Goal: Information Seeking & Learning: Learn about a topic

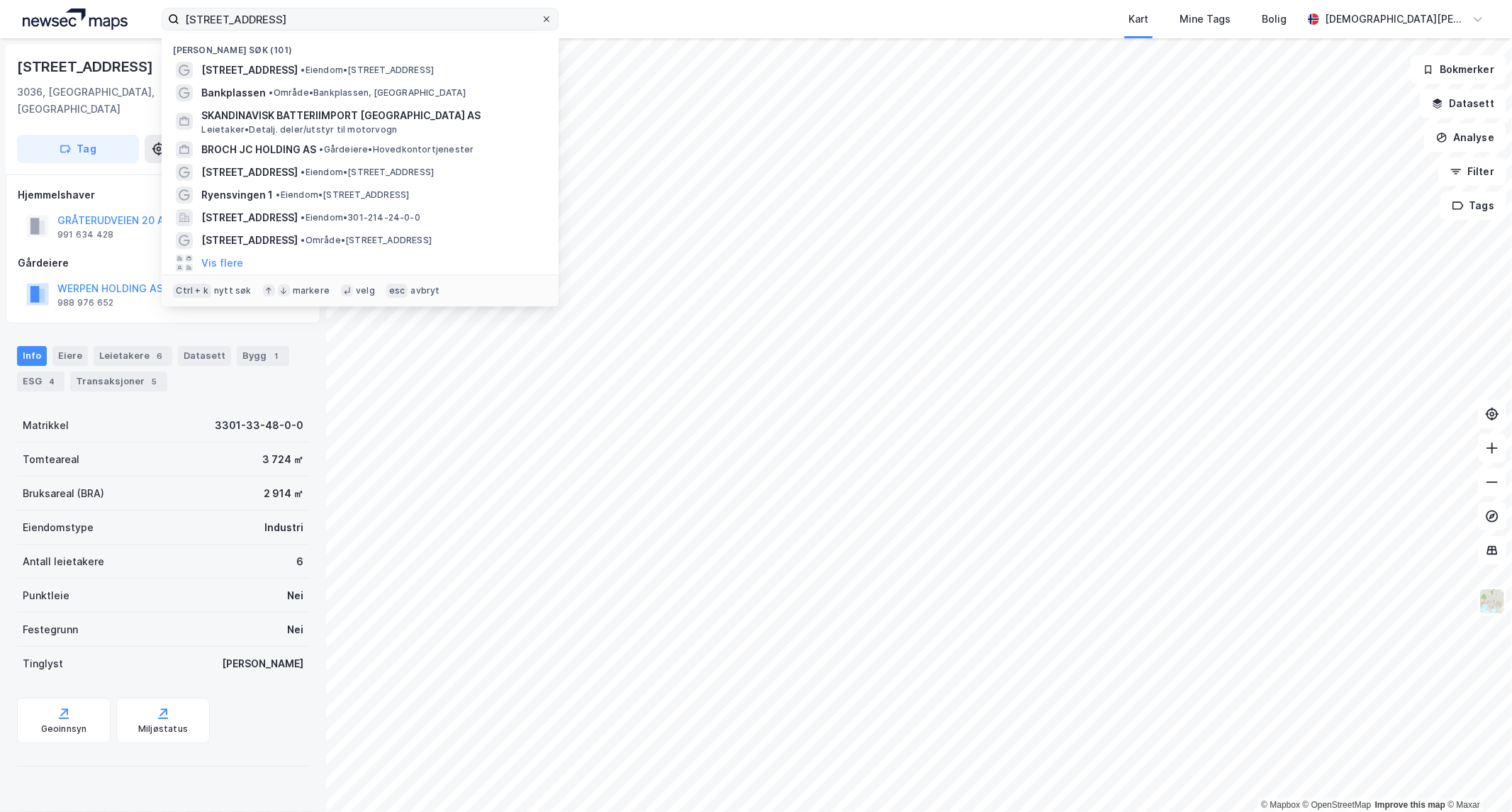
drag, startPoint x: 536, startPoint y: 18, endPoint x: 547, endPoint y: 19, distance: 11.0
click at [536, 18] on input "[STREET_ADDRESS]" at bounding box center [360, 19] width 361 height 21
click at [547, 19] on icon at bounding box center [546, 19] width 6 height 6
click at [541, 19] on input "[STREET_ADDRESS]" at bounding box center [360, 19] width 361 height 21
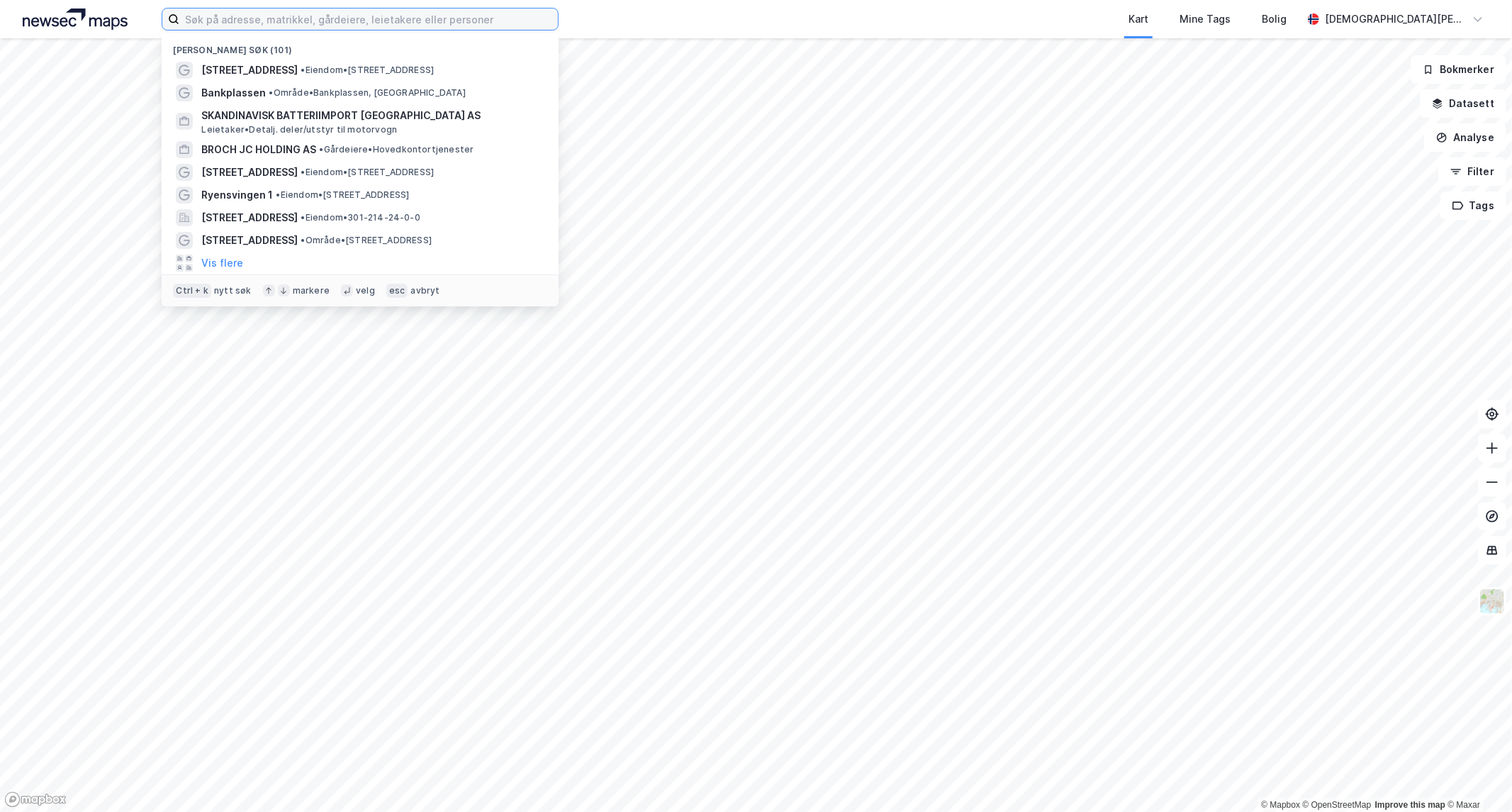
click at [465, 13] on input at bounding box center [368, 19] width 379 height 21
paste input "RYEN EIENDOMSINVEST II AS"
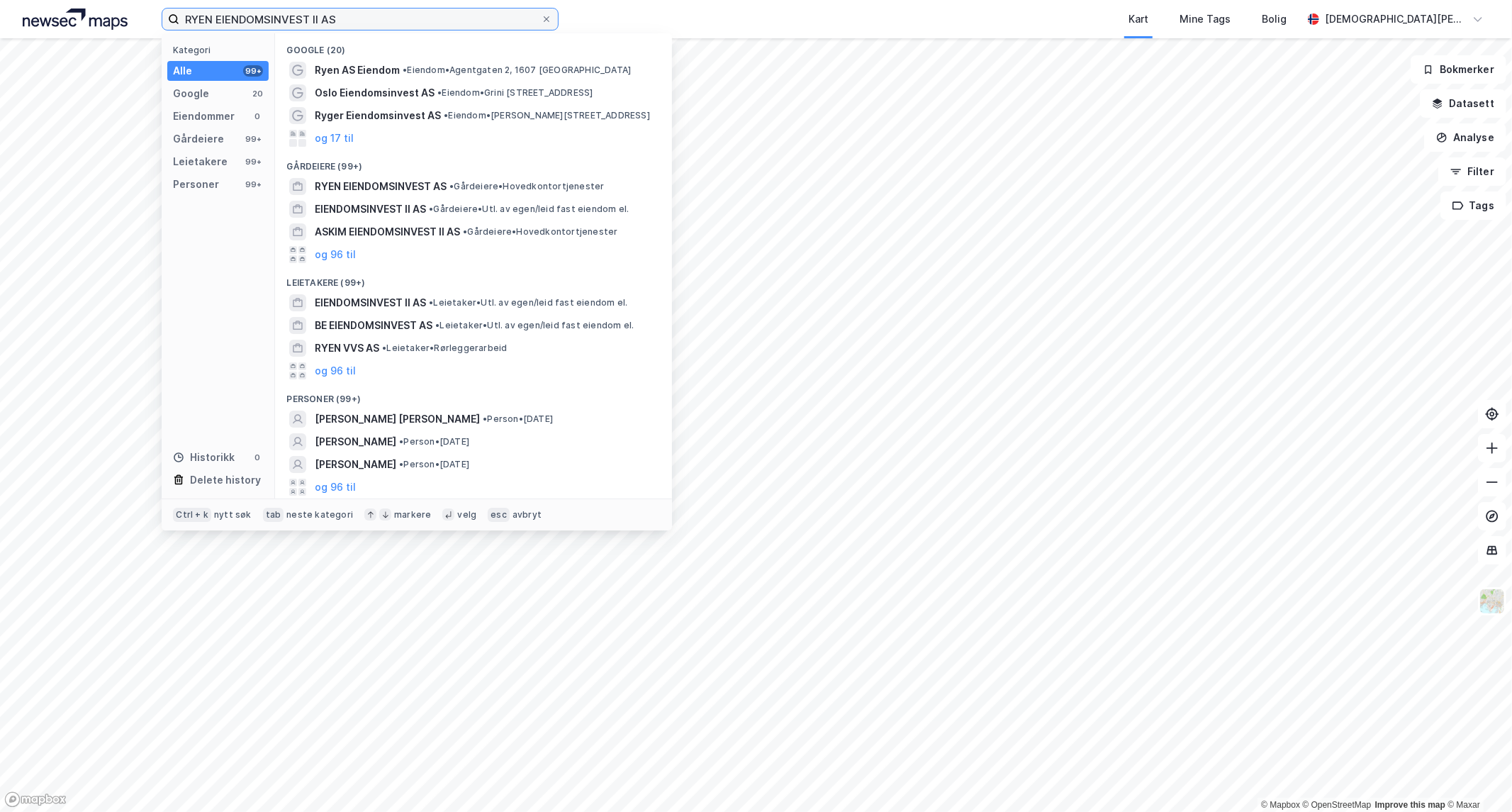
type input "RYEN EIENDOMSINVEST II AS"
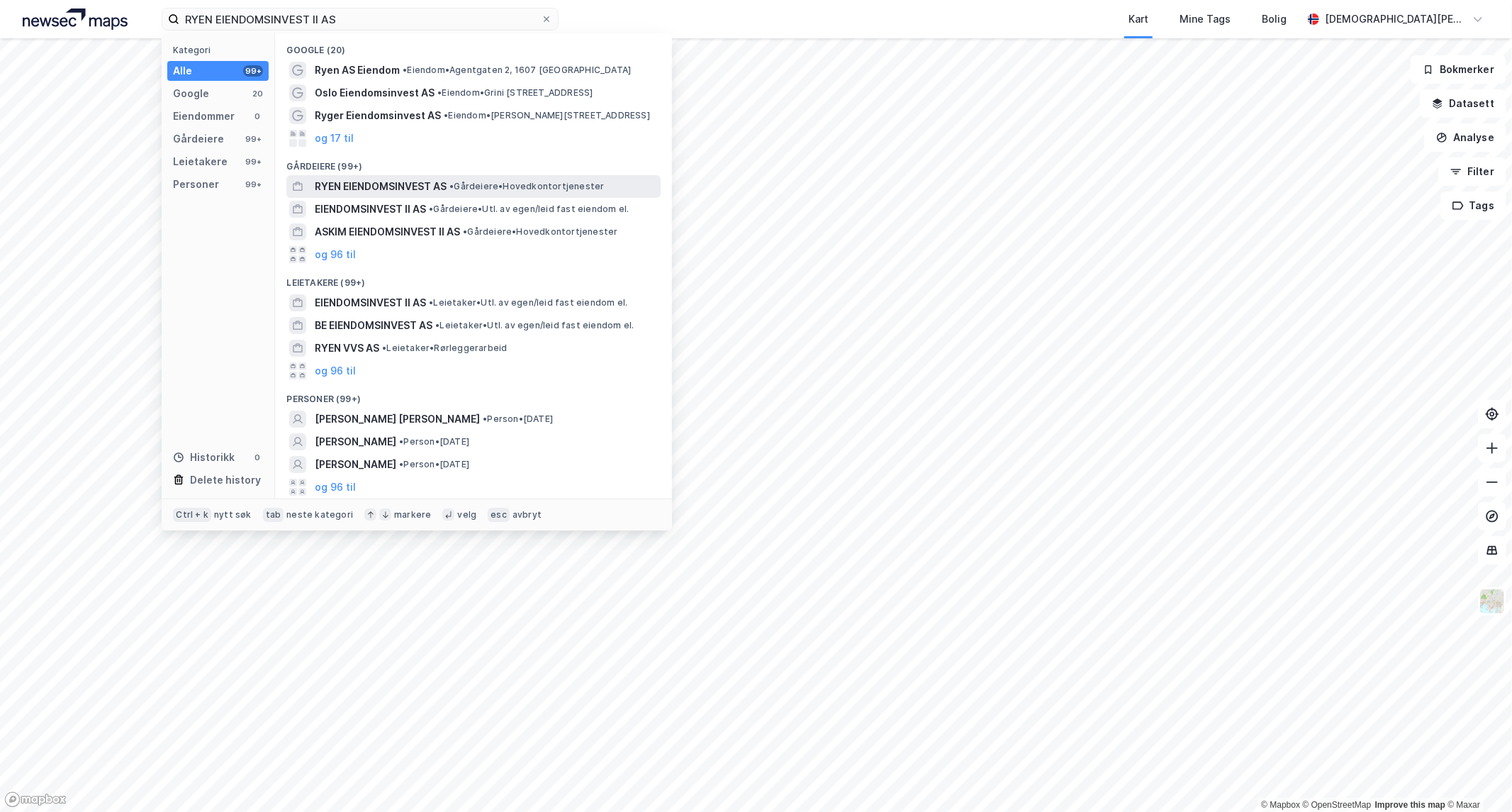
click at [454, 183] on span "•" at bounding box center [451, 185] width 4 height 10
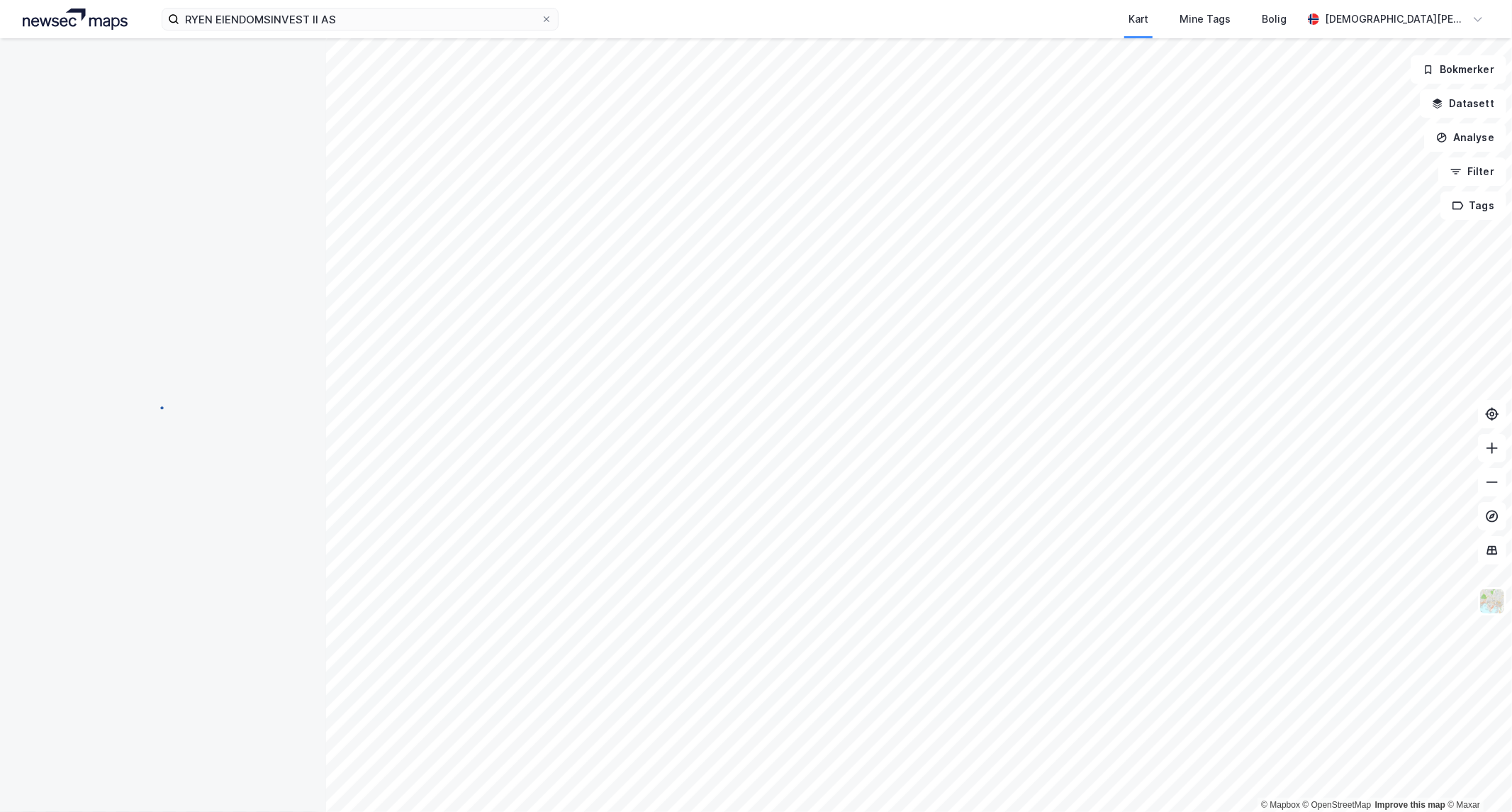
scroll to position [2, 0]
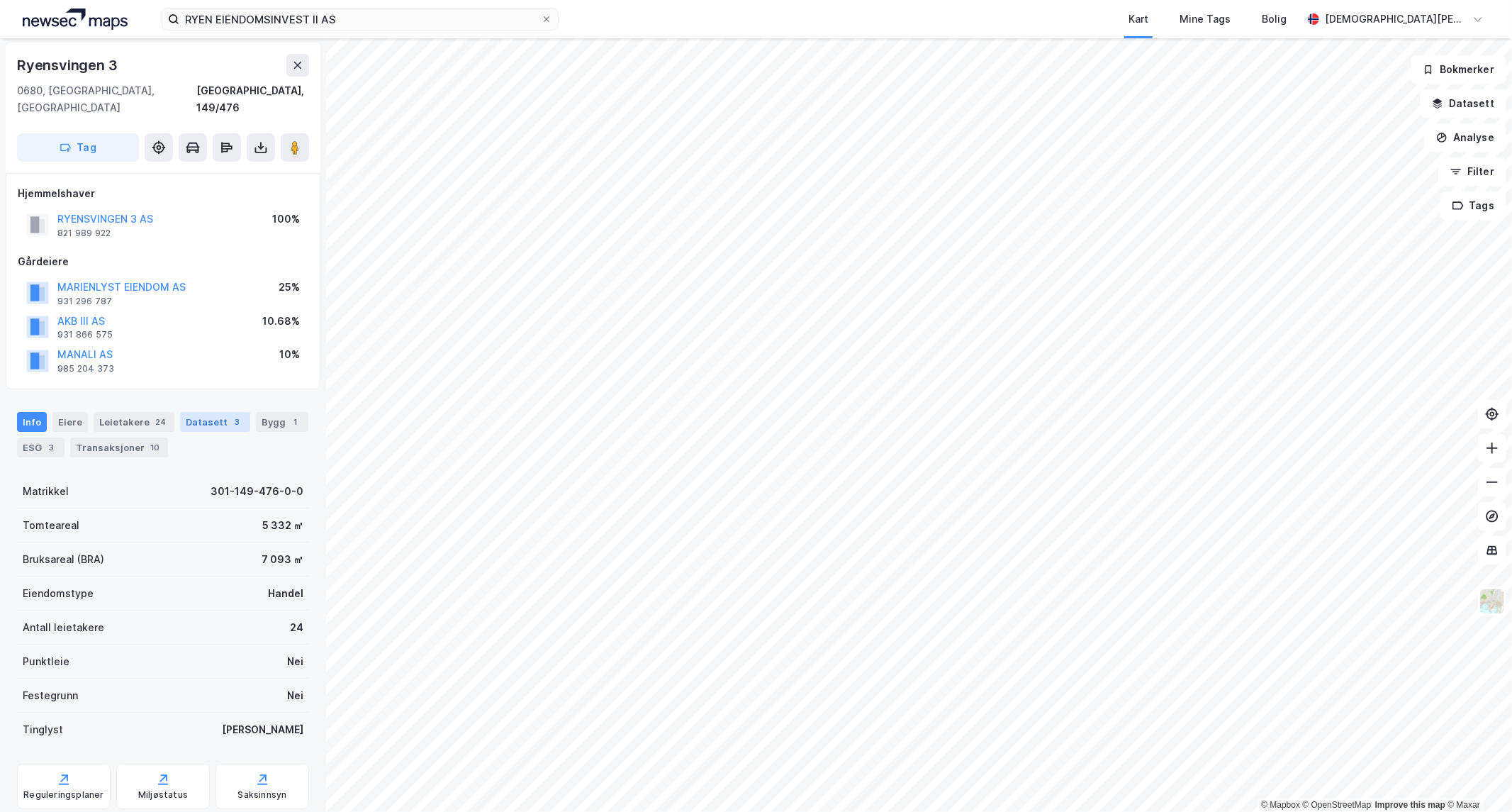
click at [215, 412] on div "Datasett 3" at bounding box center [215, 421] width 70 height 20
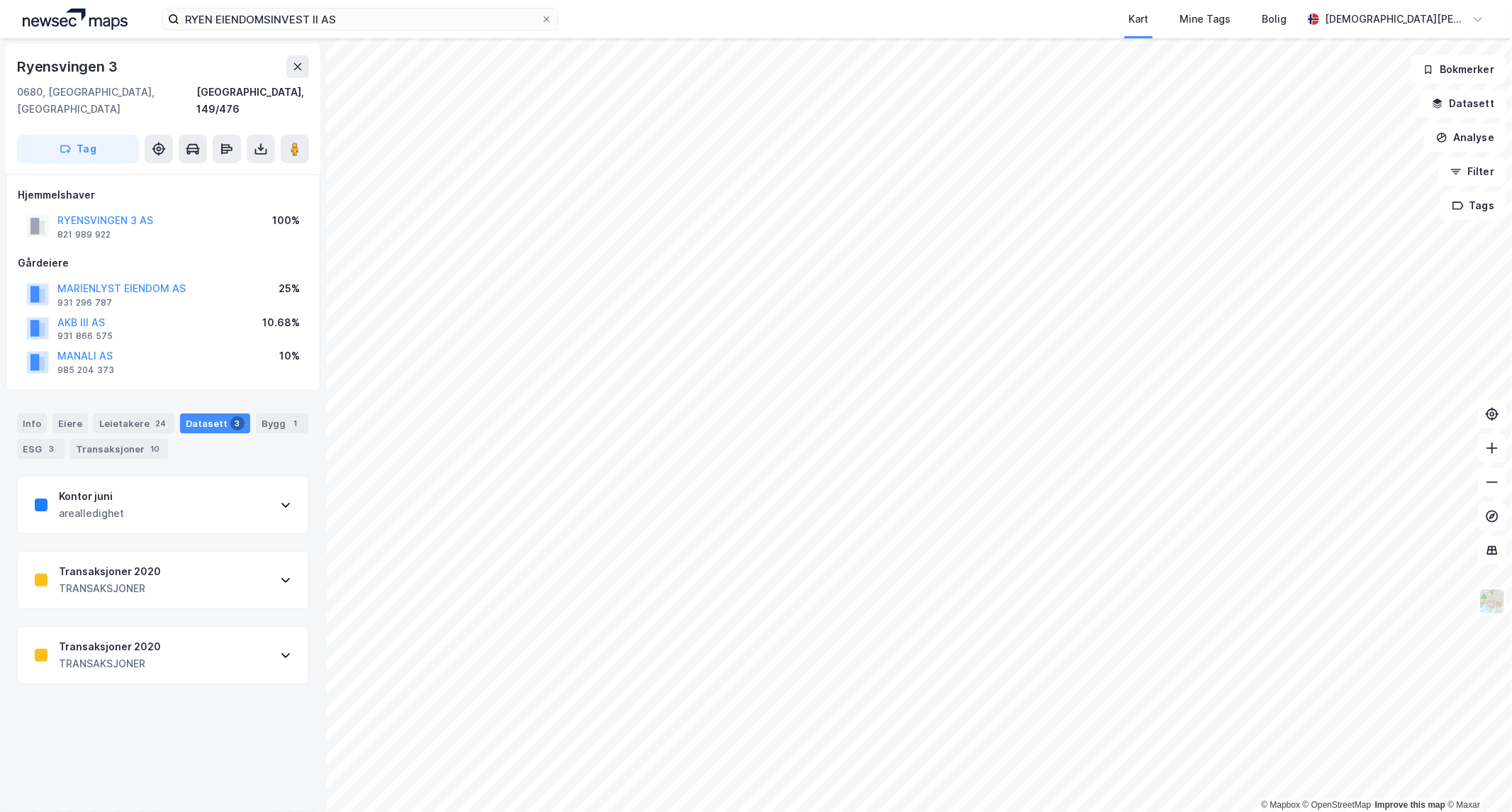
click at [230, 650] on div "Transaksjoner 2020 TRANSAKSJONER" at bounding box center [162, 656] width 291 height 57
click at [234, 635] on div "Transaksjoner 2020 TRANSAKSJONER" at bounding box center [162, 656] width 291 height 57
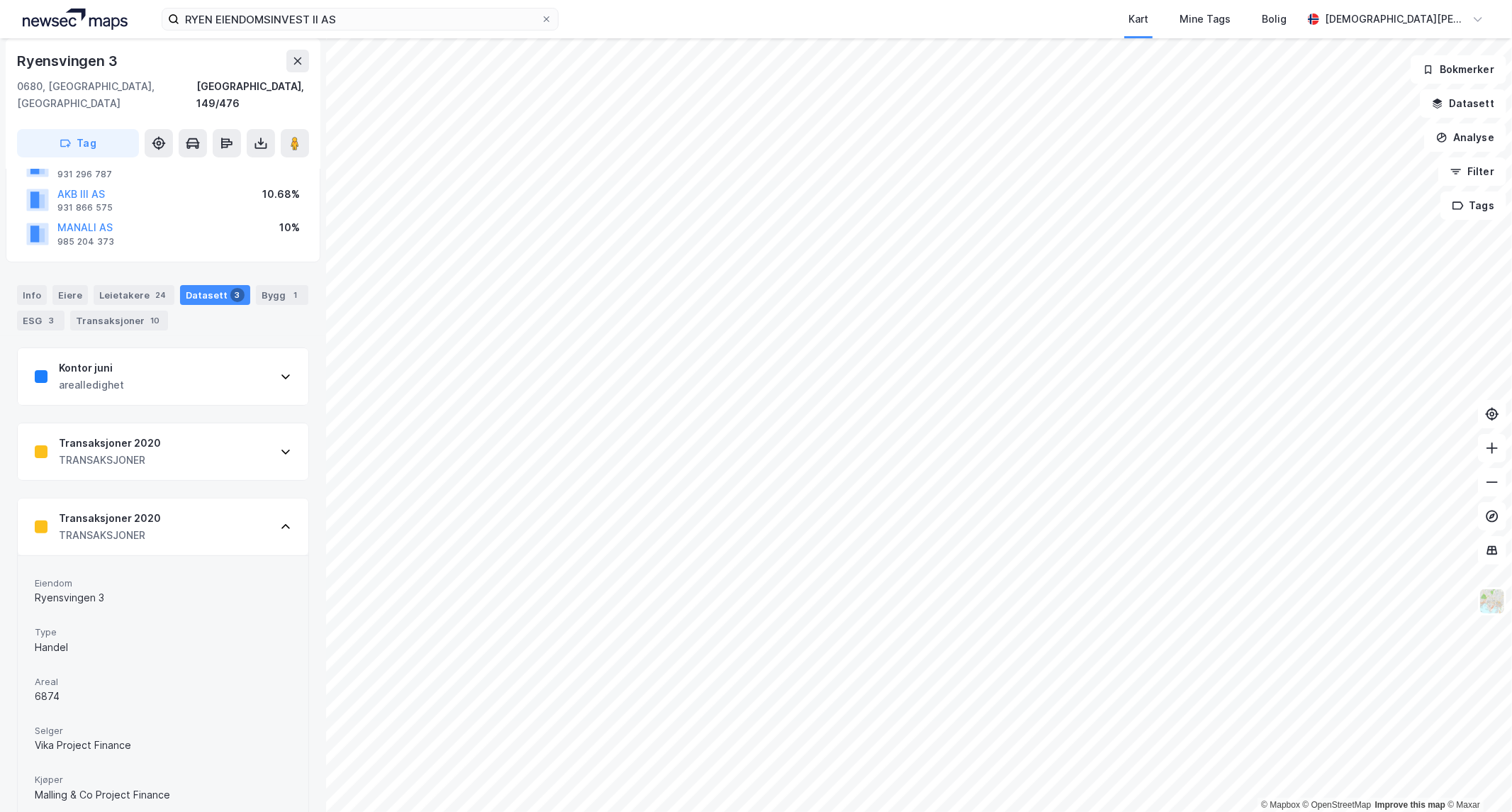
scroll to position [297, 0]
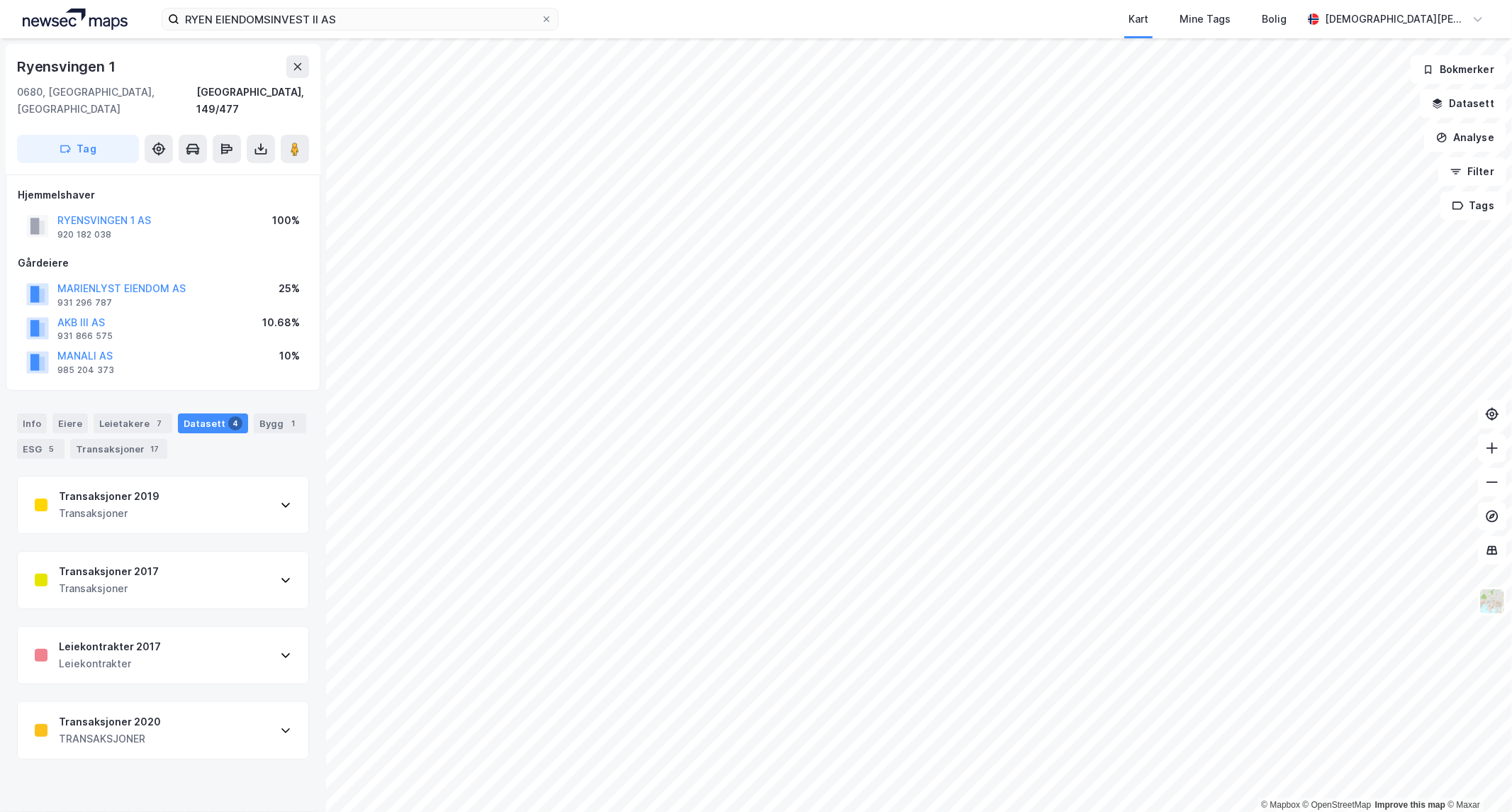
click at [207, 720] on div "Transaksjoner 2020 TRANSAKSJONER" at bounding box center [162, 731] width 291 height 57
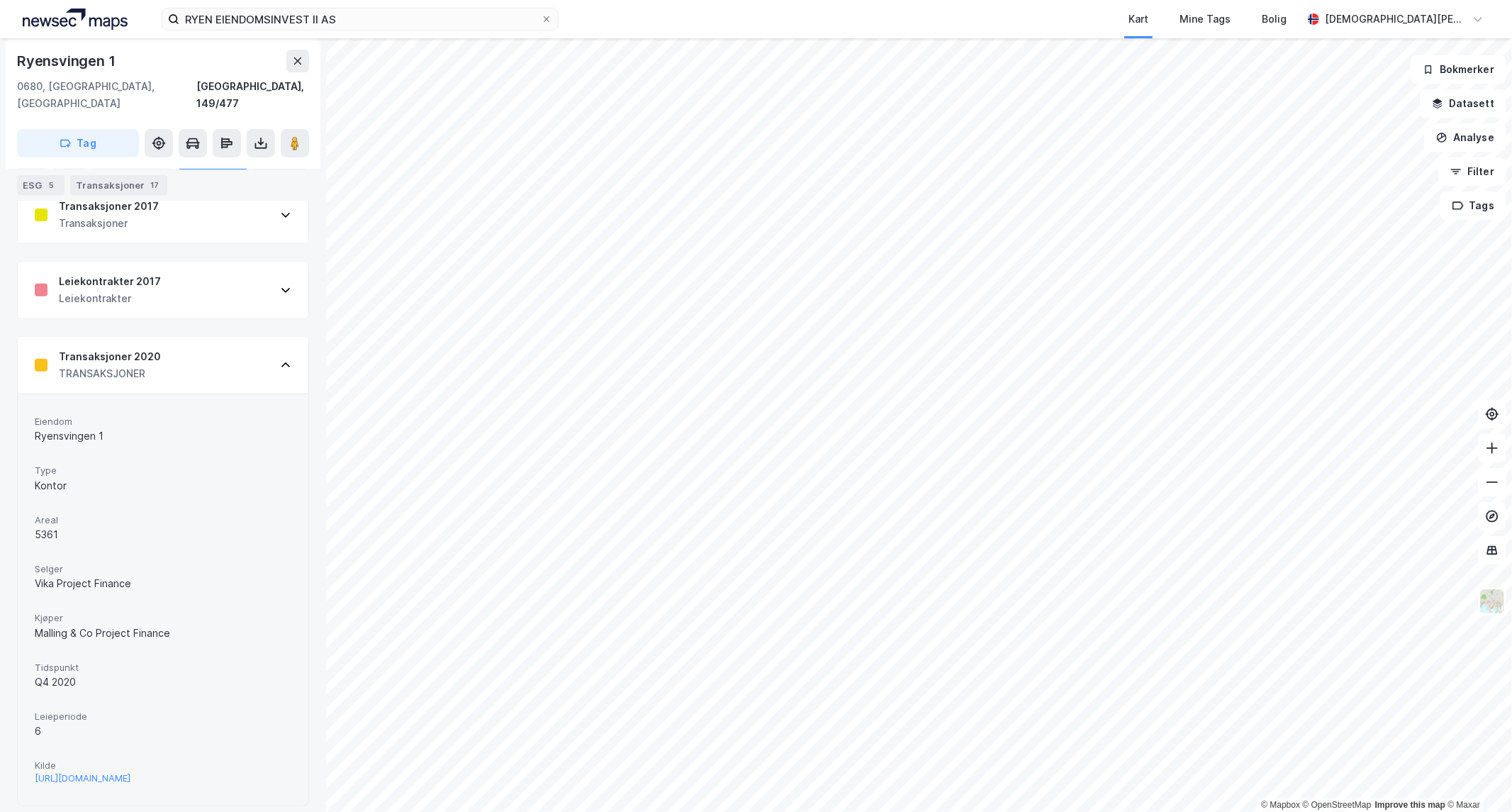
scroll to position [372, 0]
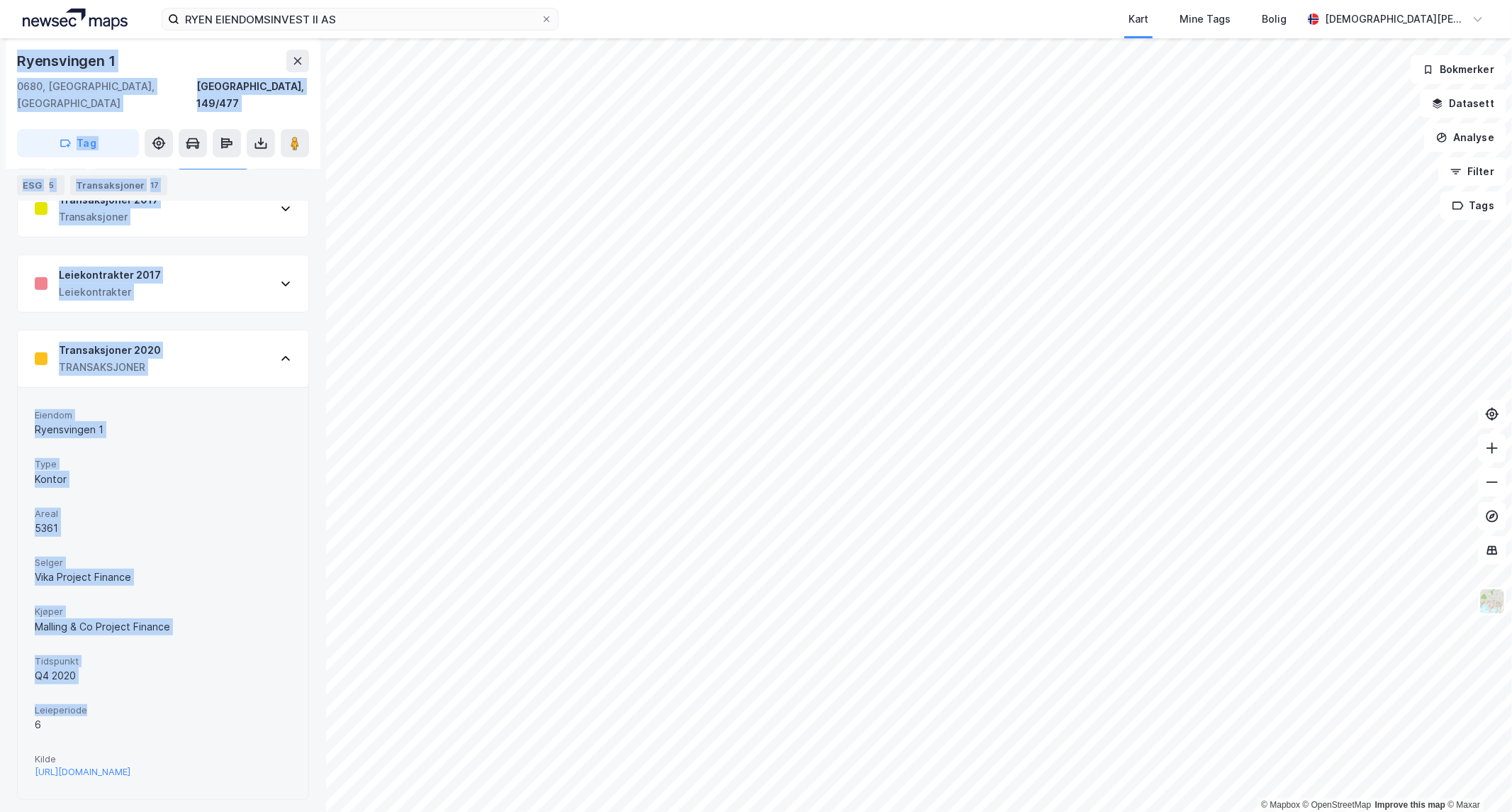
drag, startPoint x: 130, startPoint y: 698, endPoint x: 50, endPoint y: 679, distance: 82.2
click at [0, 684] on html "RYEN EIENDOMSINVEST II AS Kart Mine Tags Bolig [PERSON_NAME] © Mapbox © OpenStr…" at bounding box center [756, 406] width 1512 height 812
click at [107, 674] on div "[PERSON_NAME] 1 Type Kontor Areal 5361 Selger Vika Project Finance Kjøper Malli…" at bounding box center [162, 593] width 256 height 377
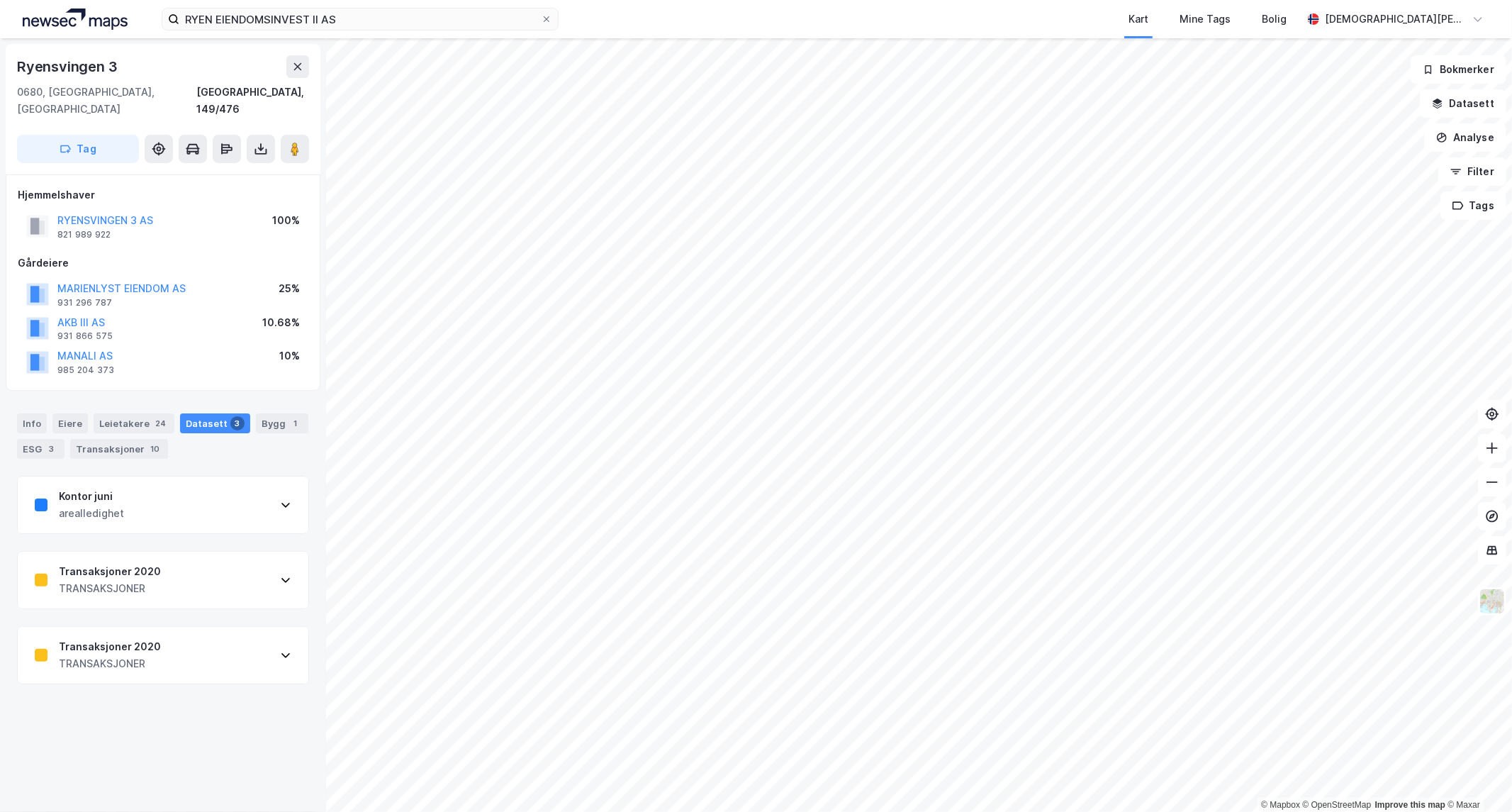
click at [151, 656] on div "TRANSAKSJONER" at bounding box center [110, 664] width 102 height 17
click at [0, 0] on button "RYENSVINGEN 3 AS" at bounding box center [0, 0] width 0 height 0
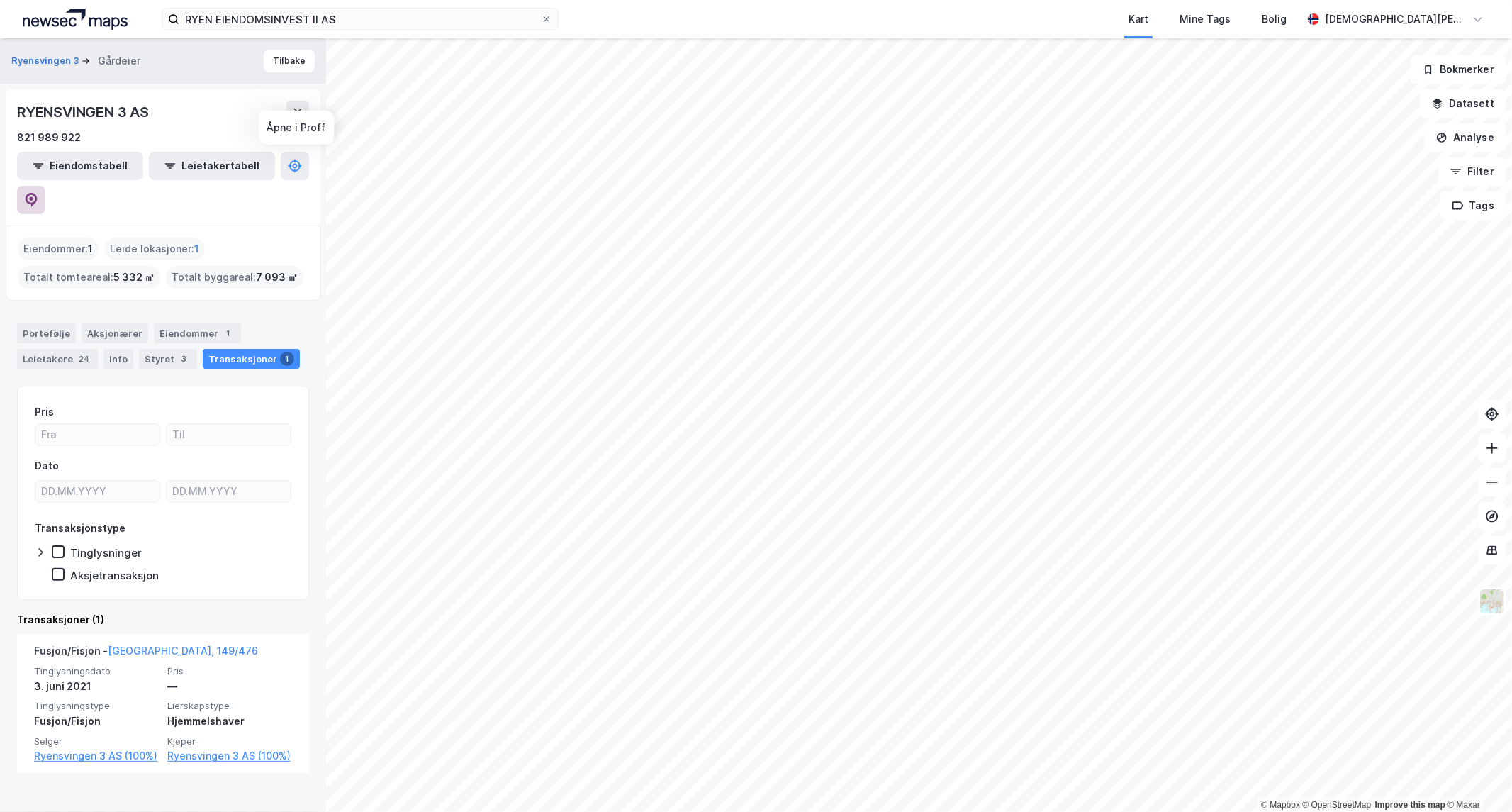
click at [39, 193] on icon at bounding box center [32, 200] width 14 height 14
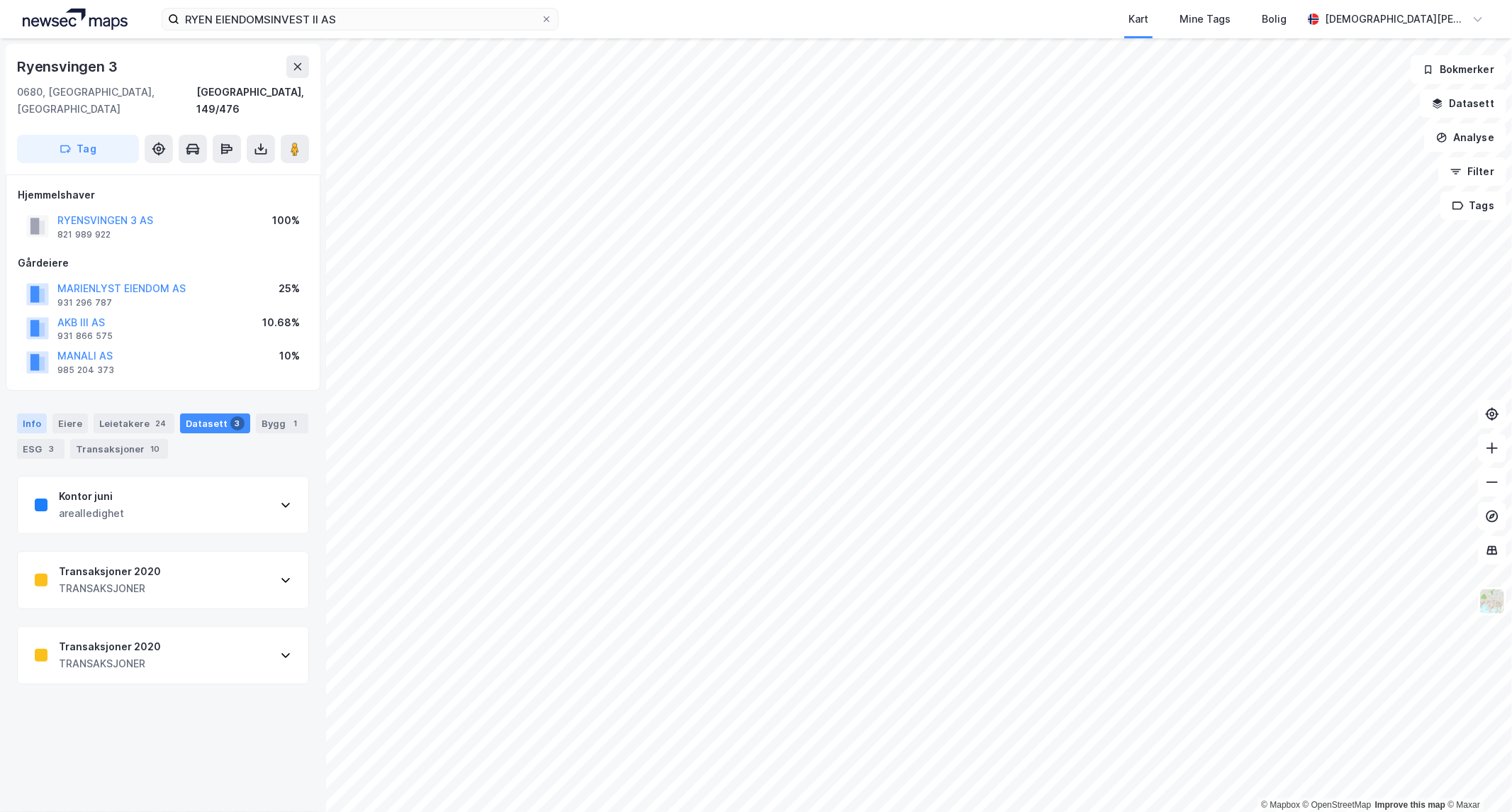
click at [27, 413] on div "Info" at bounding box center [32, 423] width 30 height 20
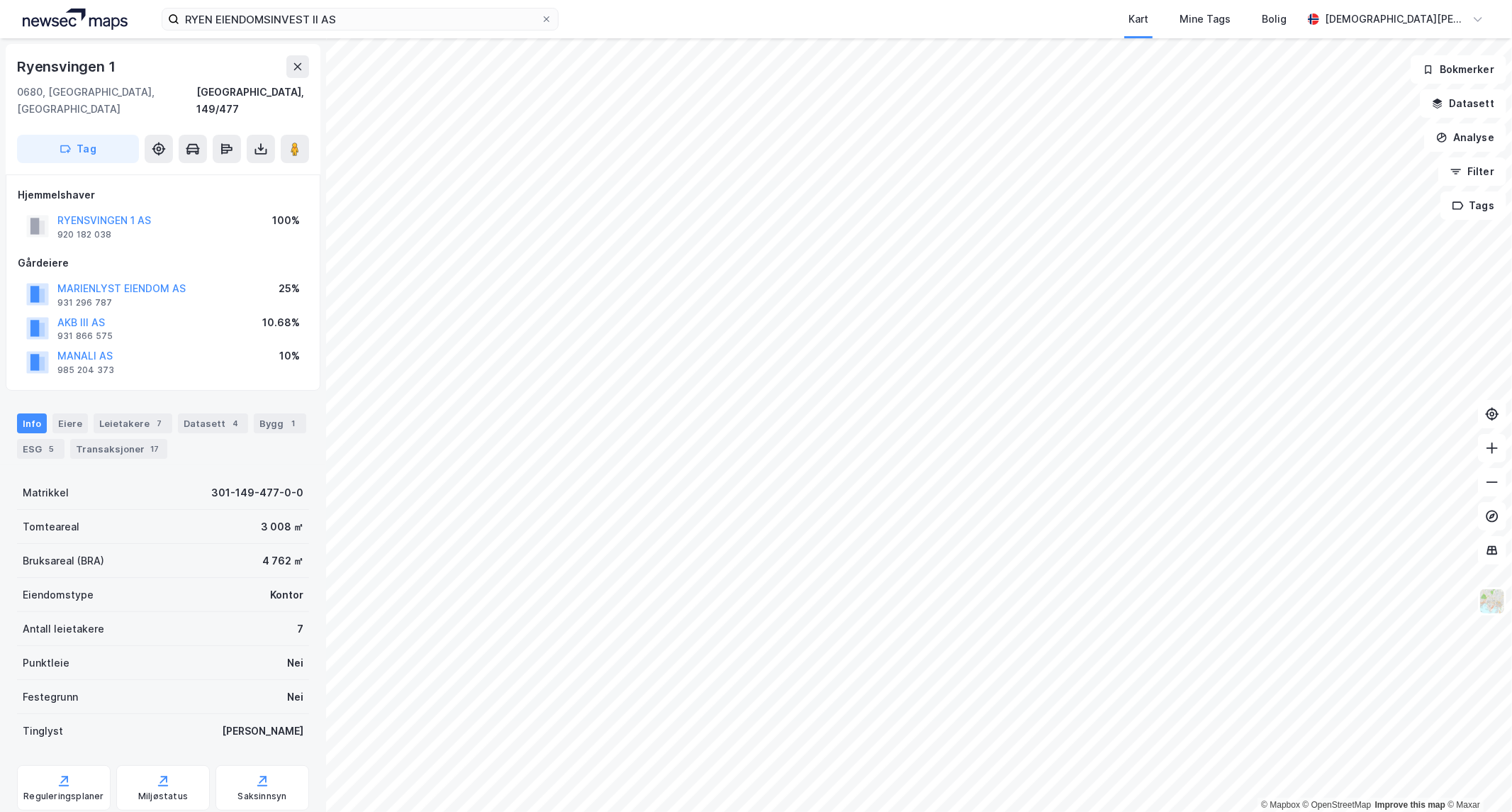
scroll to position [5, 0]
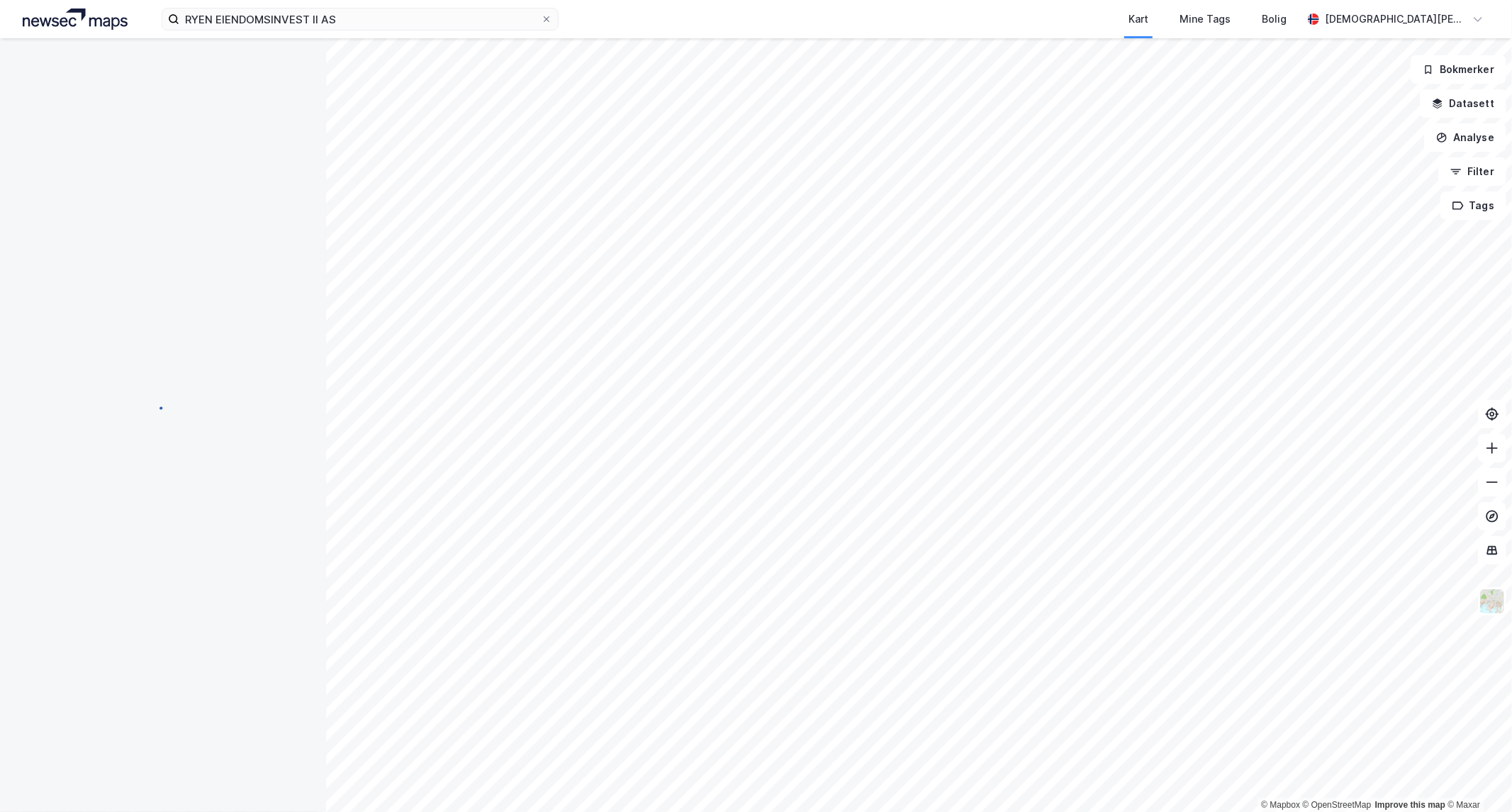
scroll to position [5, 0]
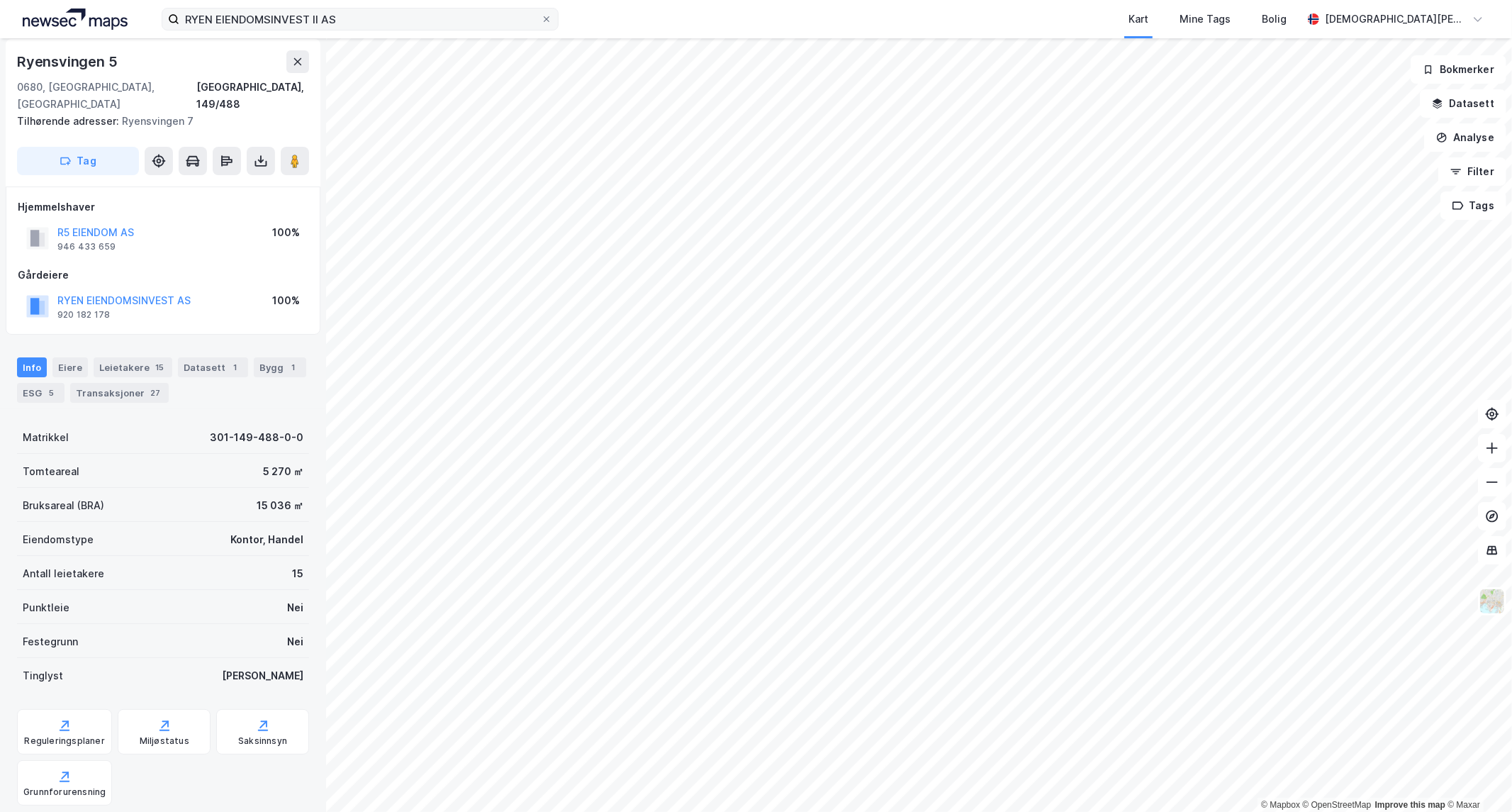
scroll to position [5, 0]
click at [0, 0] on button "R5 EIENDOM AS" at bounding box center [0, 0] width 0 height 0
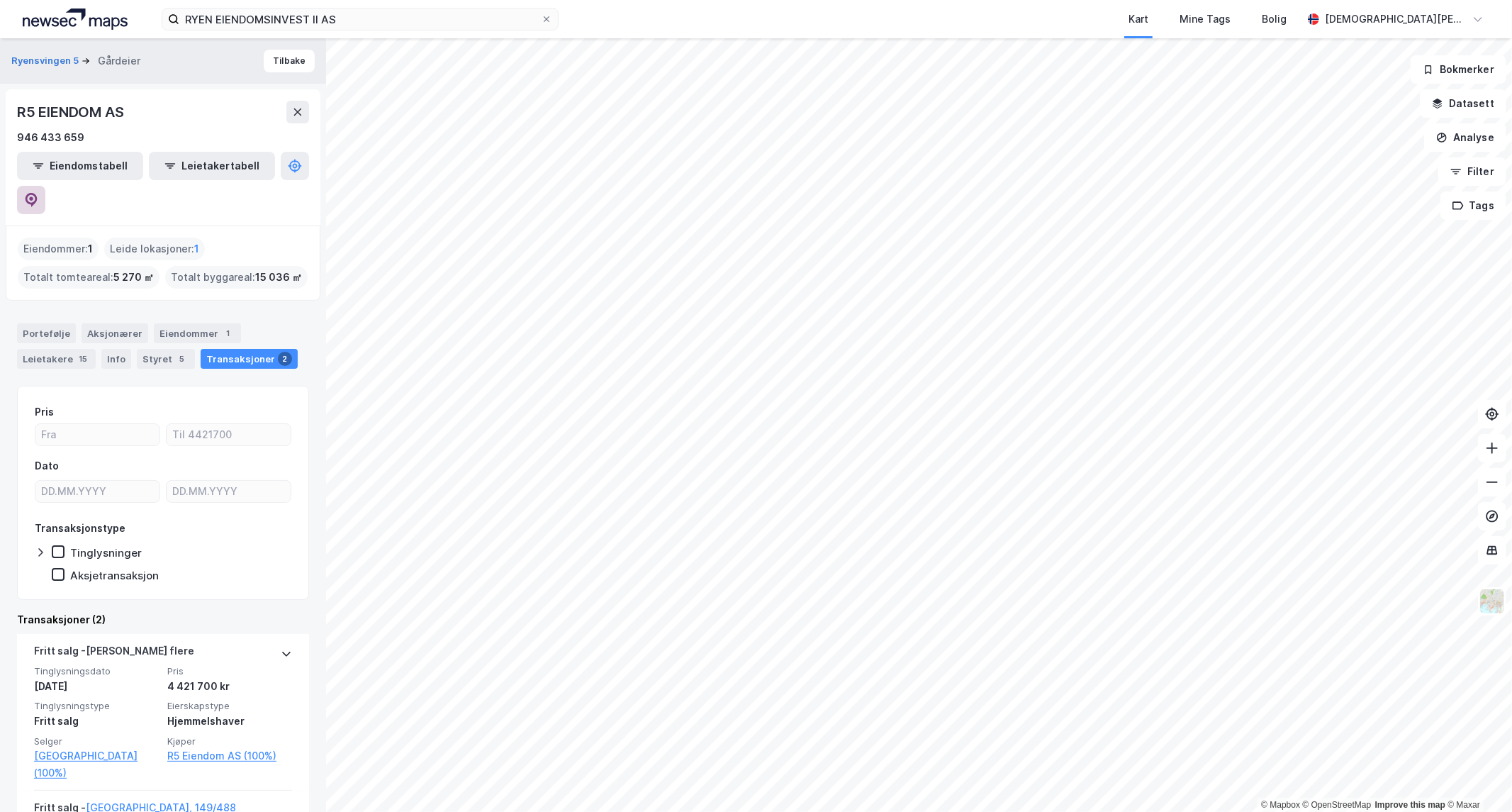
click at [39, 193] on icon at bounding box center [32, 200] width 14 height 14
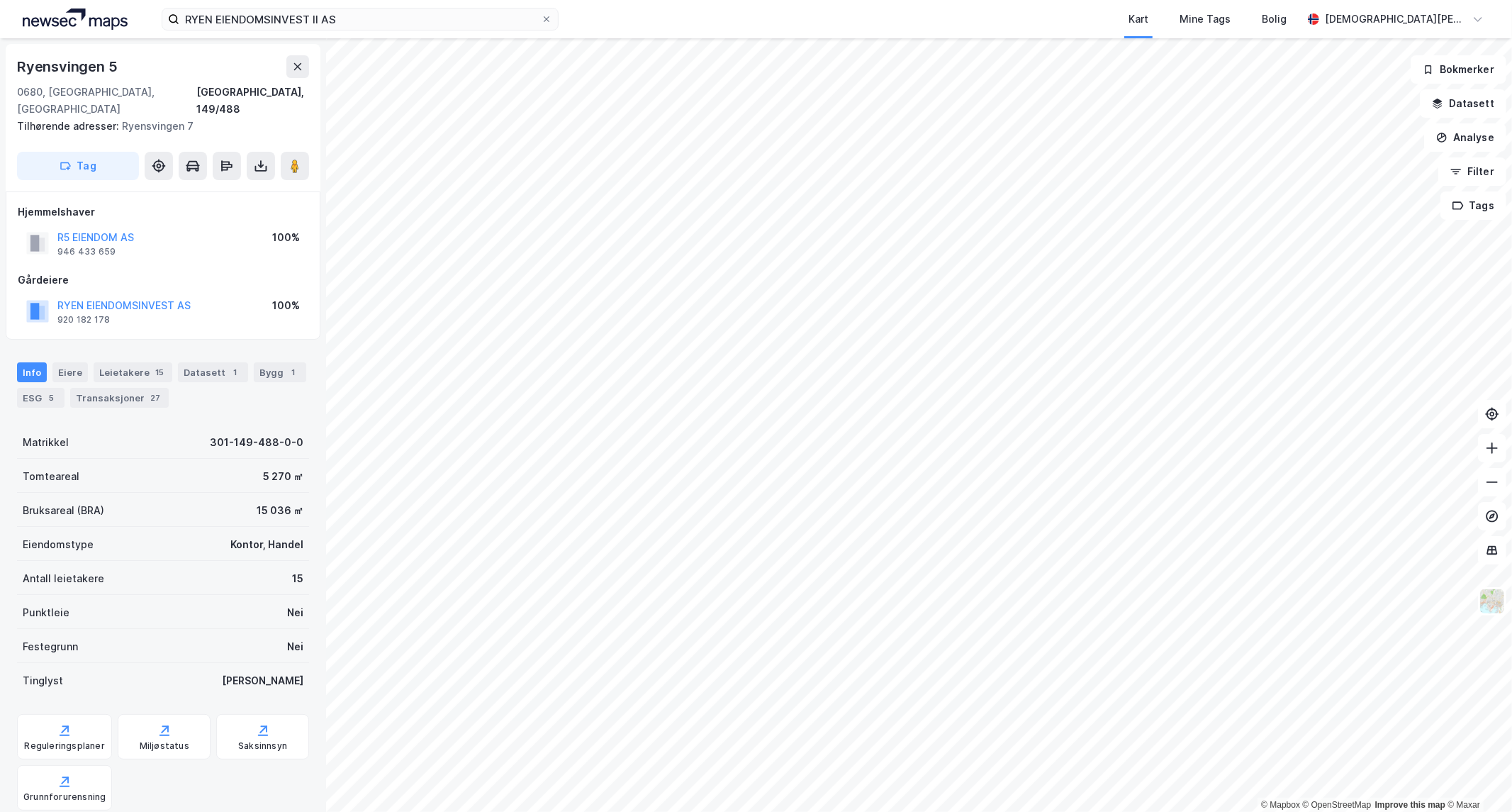
scroll to position [5, 0]
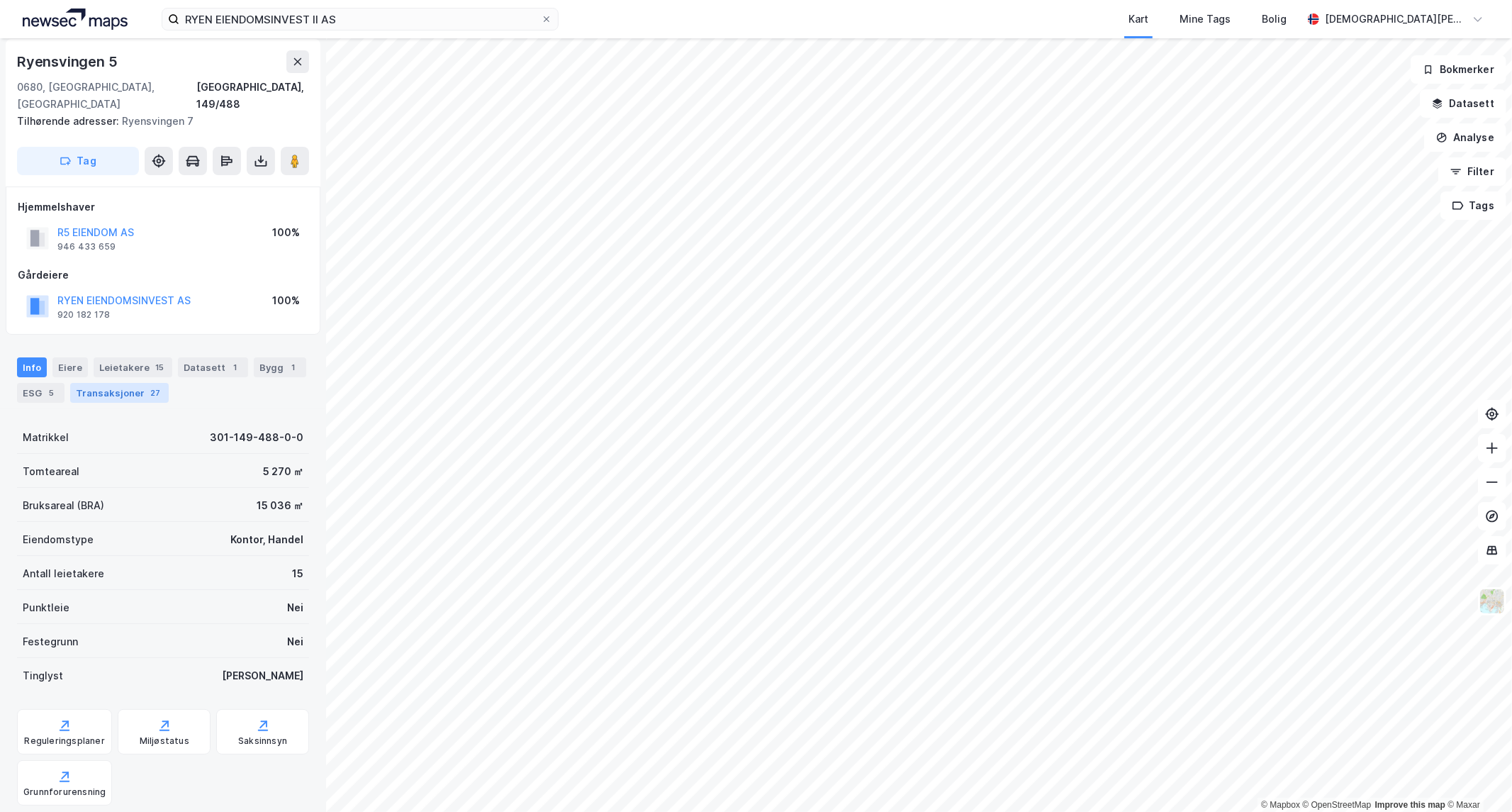
click at [140, 383] on div "Transaksjoner 27" at bounding box center [119, 392] width 99 height 20
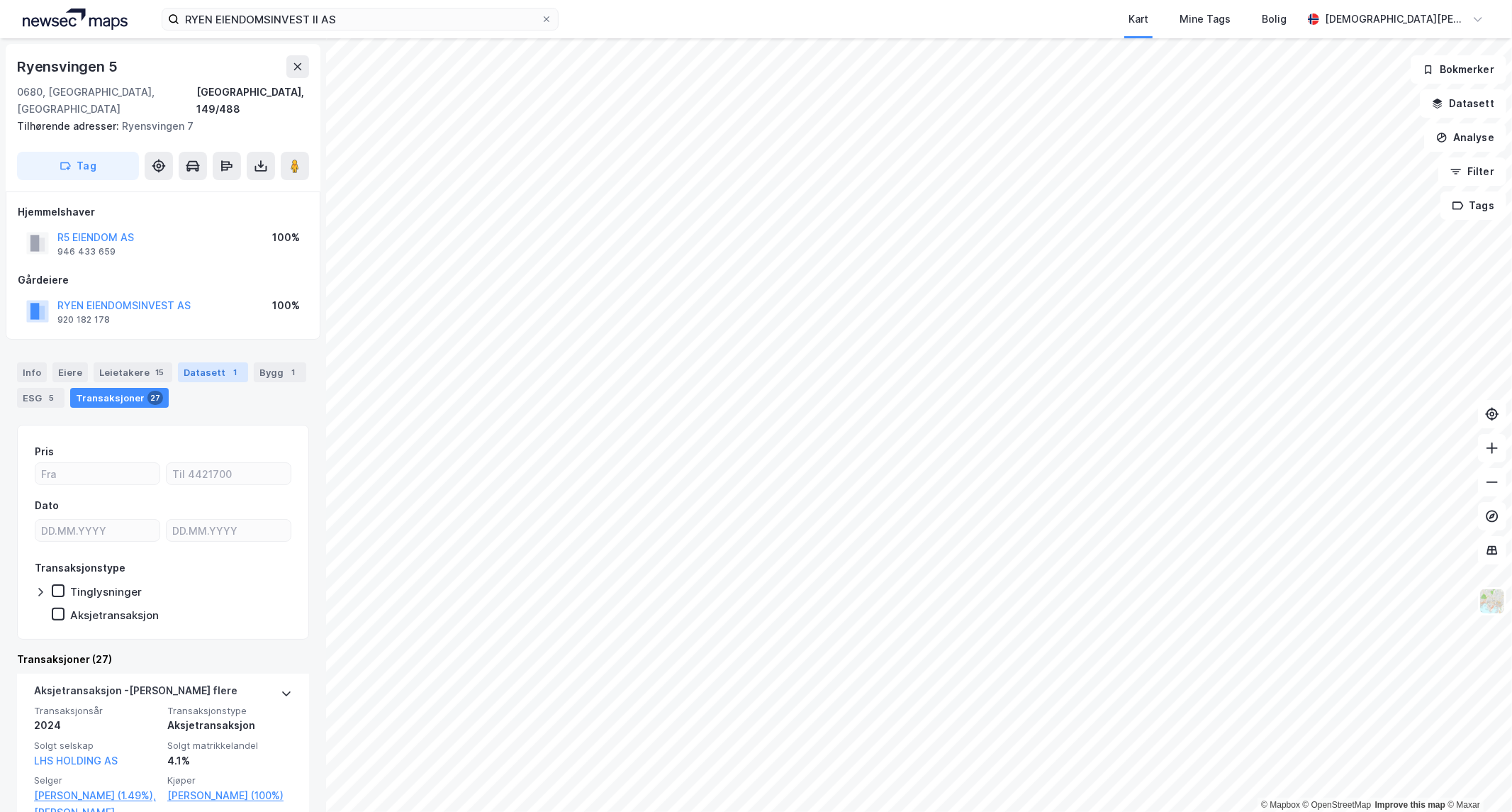
click at [228, 365] on div "1" at bounding box center [235, 372] width 14 height 14
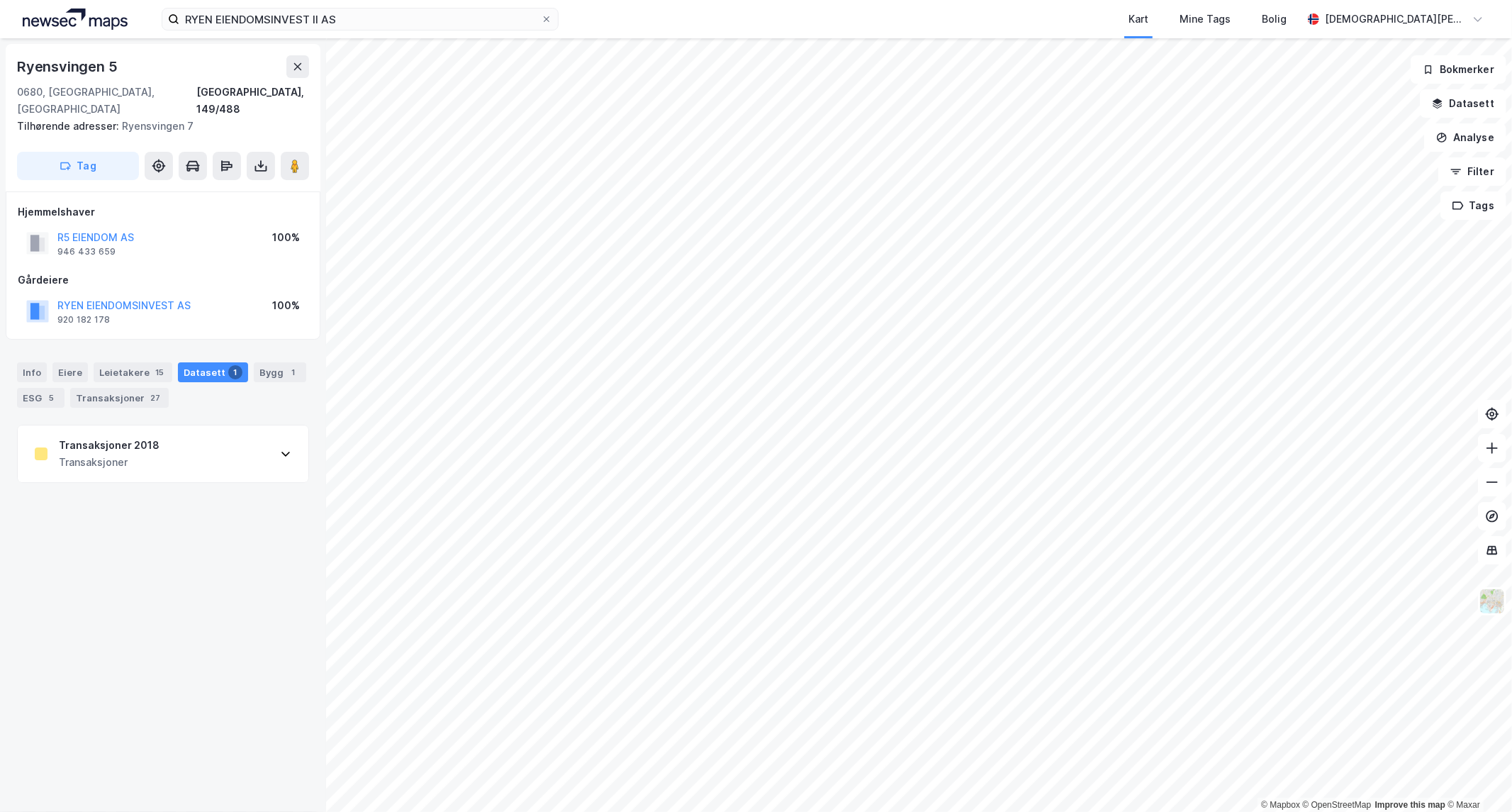
click at [237, 443] on div "Transaksjoner 2018 Transaksjoner" at bounding box center [162, 454] width 291 height 57
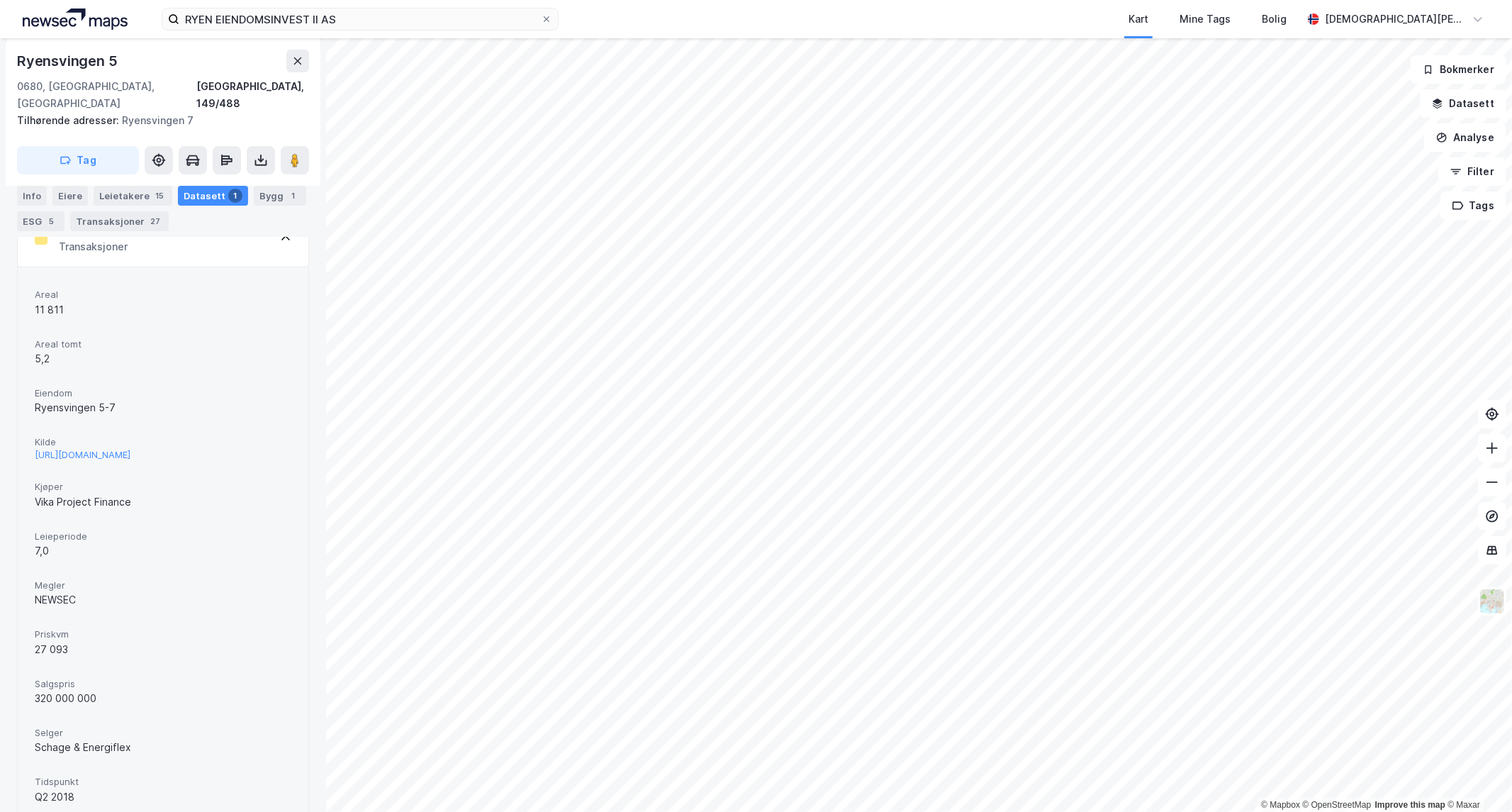
scroll to position [292, 0]
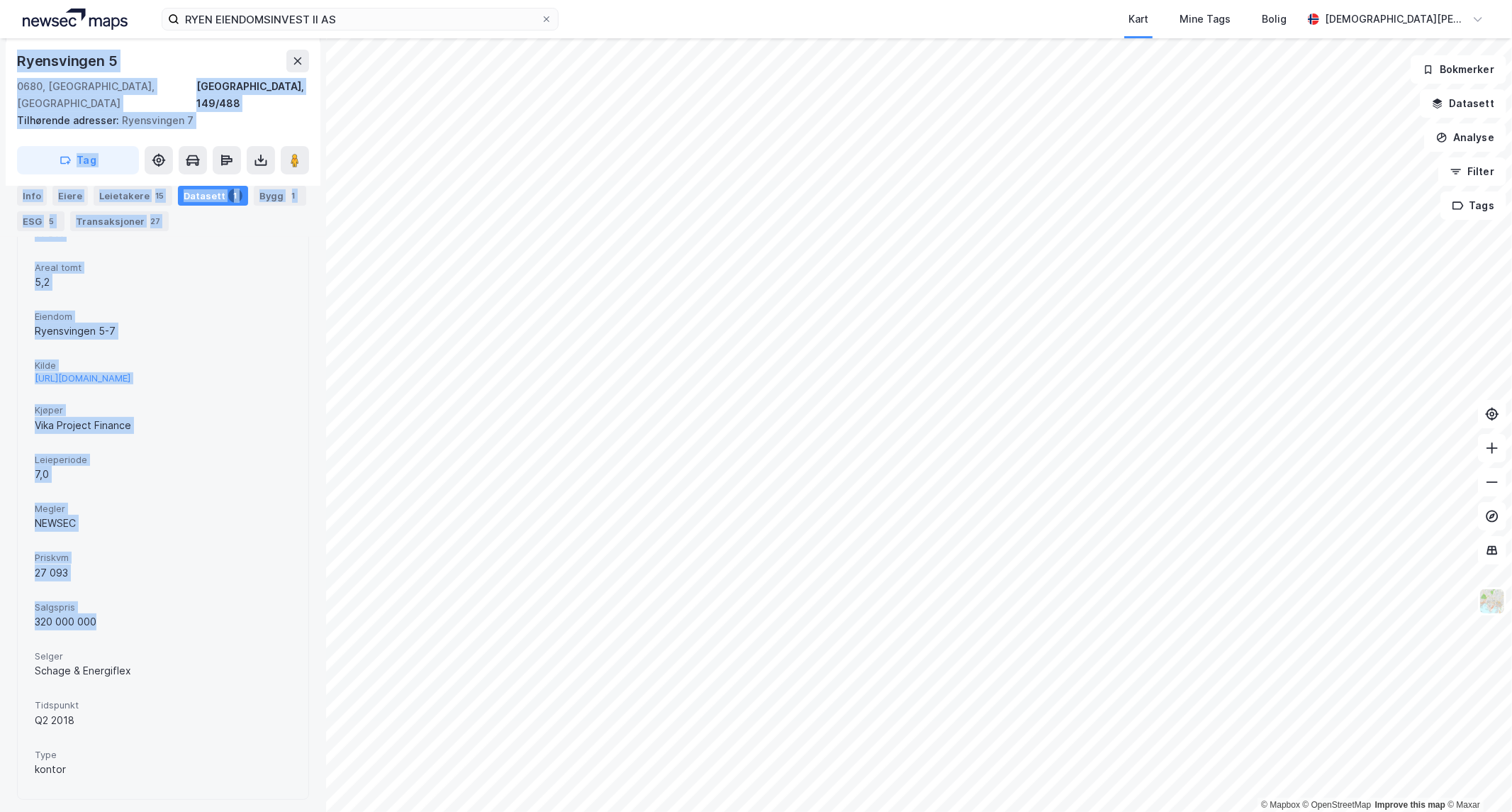
drag, startPoint x: 114, startPoint y: 618, endPoint x: -17, endPoint y: 614, distance: 131.1
click at [0, 614] on html "RYEN EIENDOMSINVEST II AS Kart Mine Tags Bolig [PERSON_NAME] © Mapbox © OpenStr…" at bounding box center [756, 406] width 1512 height 812
click at [66, 620] on div "320 000 000" at bounding box center [162, 623] width 256 height 17
